Goal: Information Seeking & Learning: Find specific fact

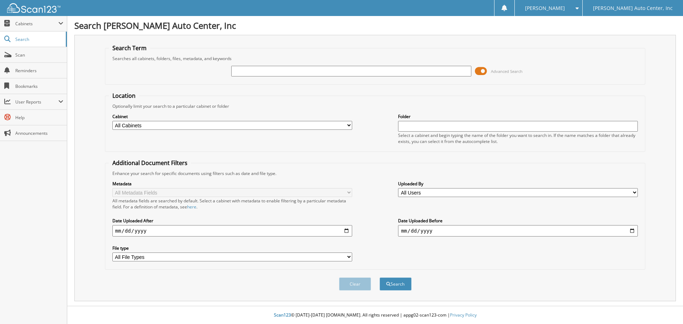
click at [282, 74] on input "text" at bounding box center [351, 71] width 240 height 11
type input "STREET PURCHASE"
click at [414, 129] on input "text" at bounding box center [518, 126] width 240 height 11
click at [407, 193] on select "All Users Afton Bruggeman Al Berry Alexis Blewitt Amanda Holweger Amanda Sundby…" at bounding box center [518, 192] width 240 height 9
select select "42943"
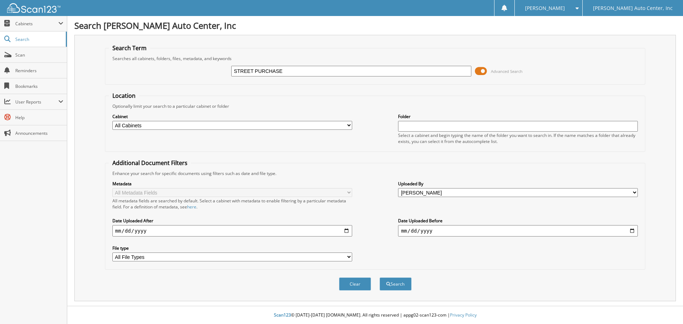
click at [398, 188] on select "All Users Afton Bruggeman Al Berry Alexis Blewitt Amanda Holweger Amanda Sundby…" at bounding box center [518, 192] width 240 height 9
click at [347, 231] on input "date" at bounding box center [232, 230] width 240 height 11
type input "[DATE]"
click at [402, 281] on button "Search" at bounding box center [396, 284] width 32 height 13
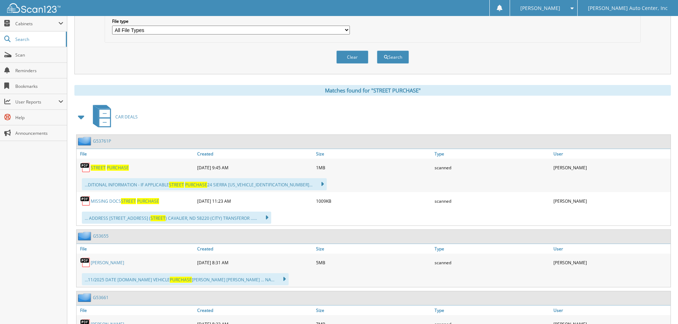
scroll to position [213, 0]
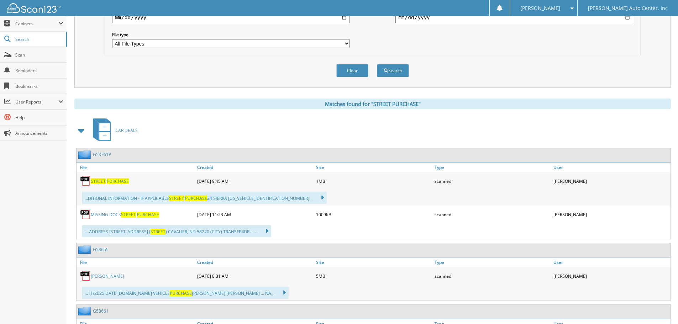
click at [103, 157] on link "G53761P" at bounding box center [102, 155] width 18 height 6
